Goal: Transaction & Acquisition: Purchase product/service

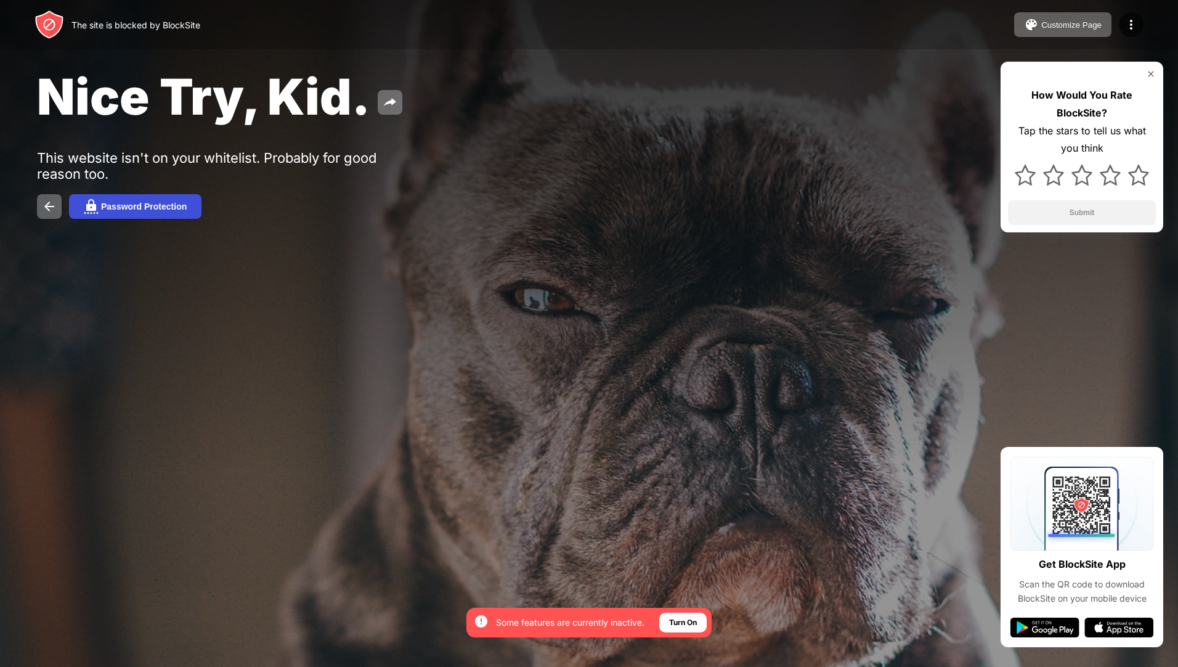
click at [123, 208] on div "Password Protection" at bounding box center [144, 206] width 86 height 10
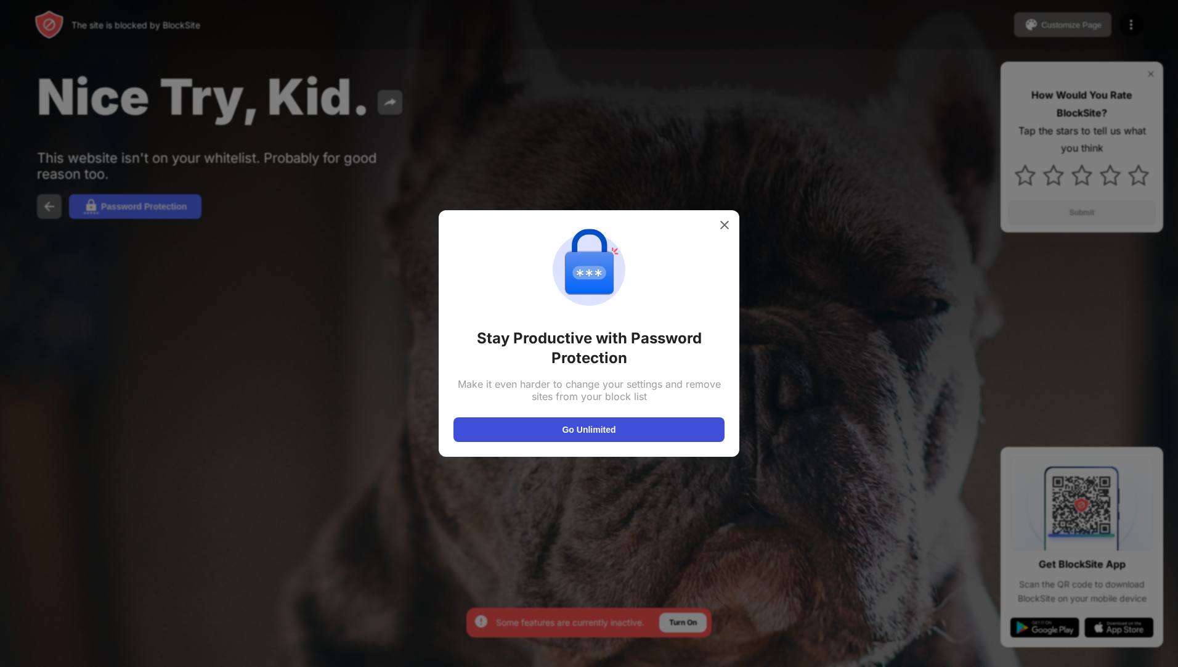
click at [628, 428] on button "Go Unlimited" at bounding box center [588, 429] width 271 height 25
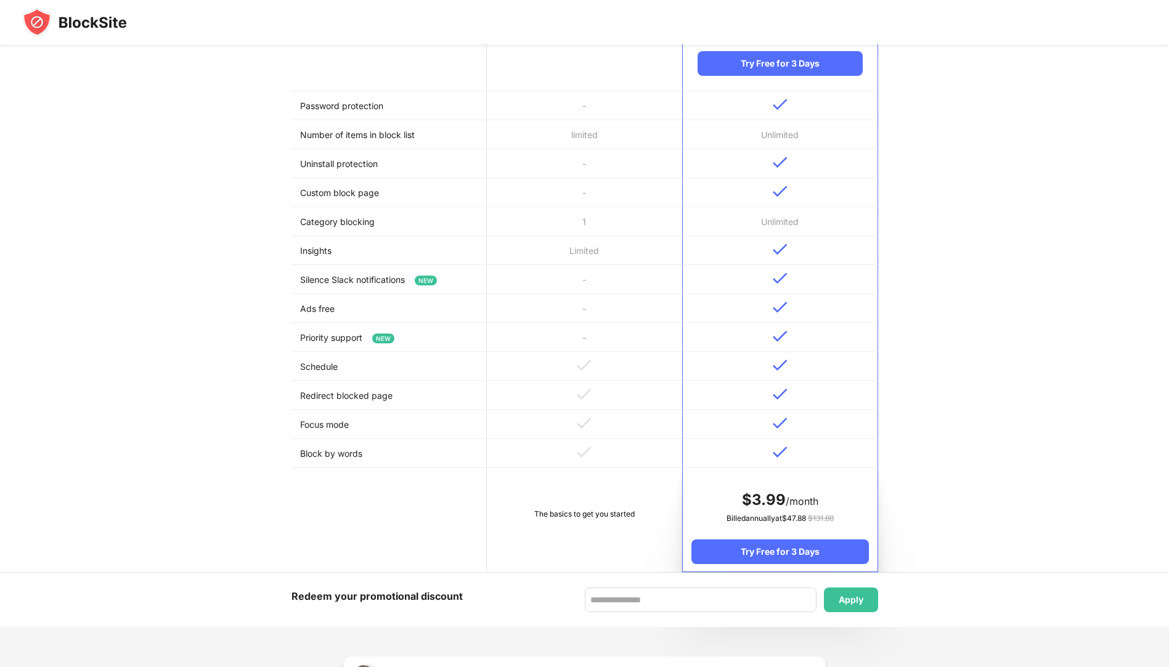
scroll to position [308, 0]
